Goal: Navigation & Orientation: Find specific page/section

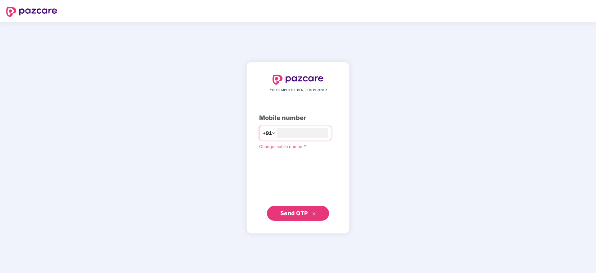
type input "**********"
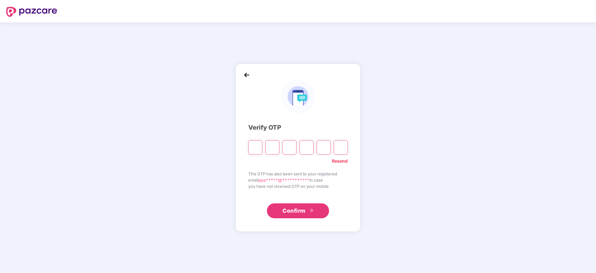
paste input "*"
type input "*"
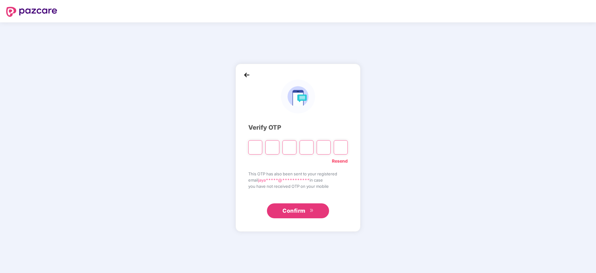
type input "*"
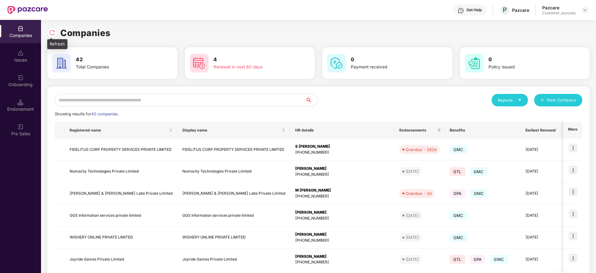
click at [53, 32] on img at bounding box center [52, 33] width 6 height 6
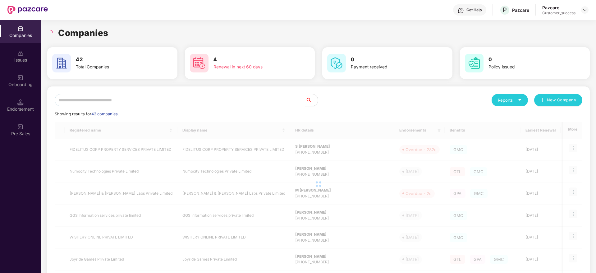
click at [129, 34] on div "Companies" at bounding box center [318, 33] width 543 height 14
